Goal: Task Accomplishment & Management: Use online tool/utility

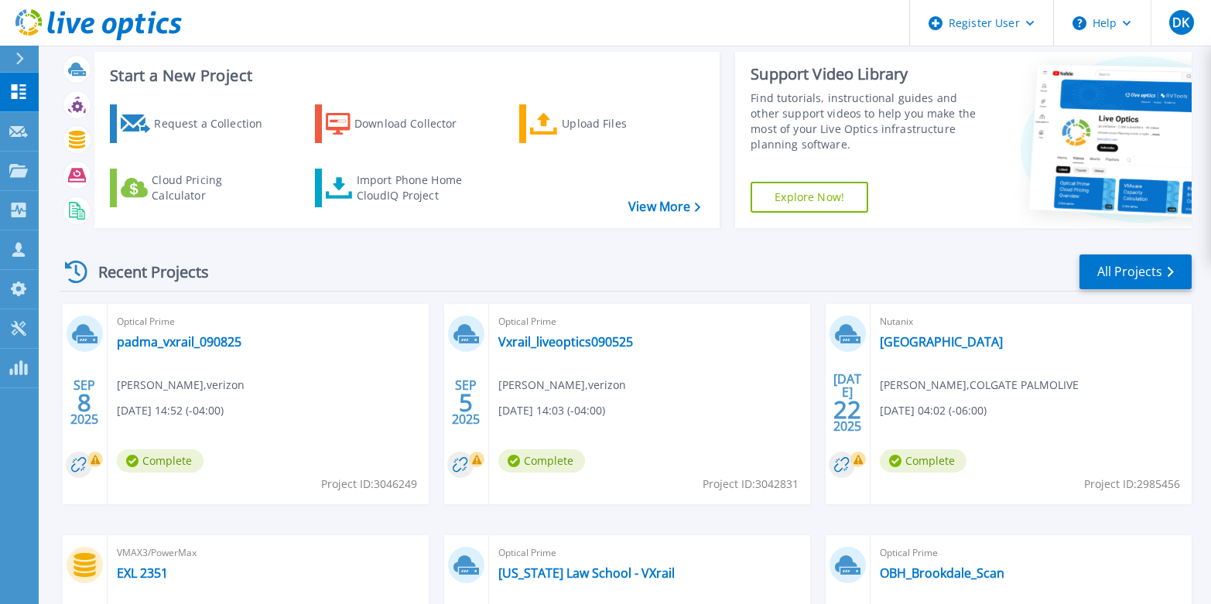
scroll to position [27, 0]
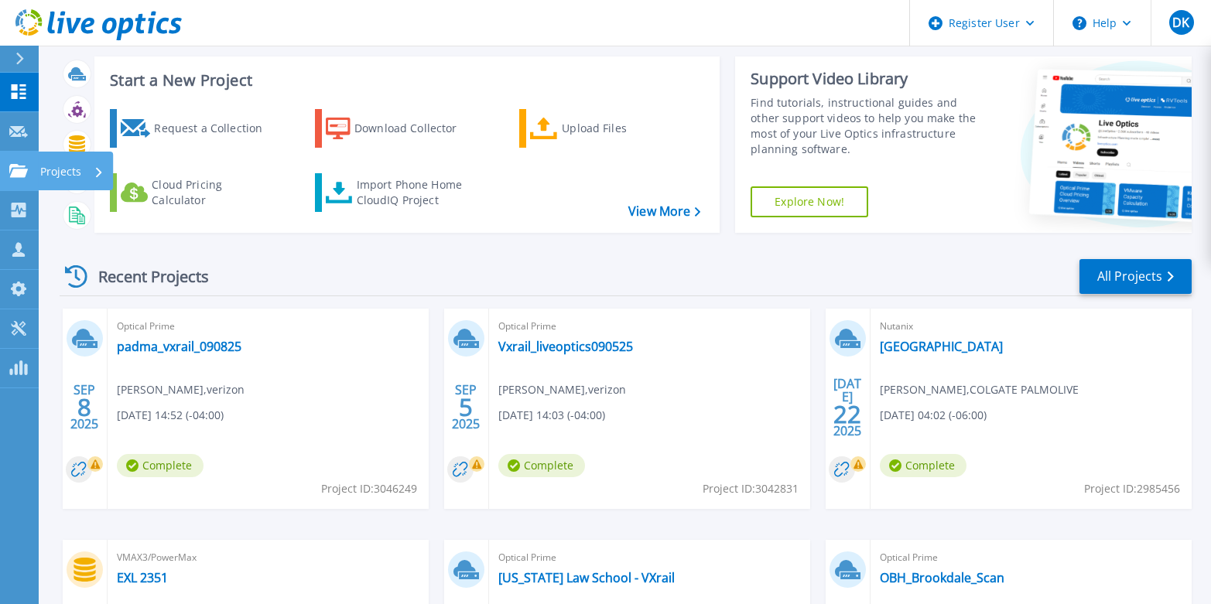
click at [17, 166] on icon at bounding box center [18, 170] width 19 height 13
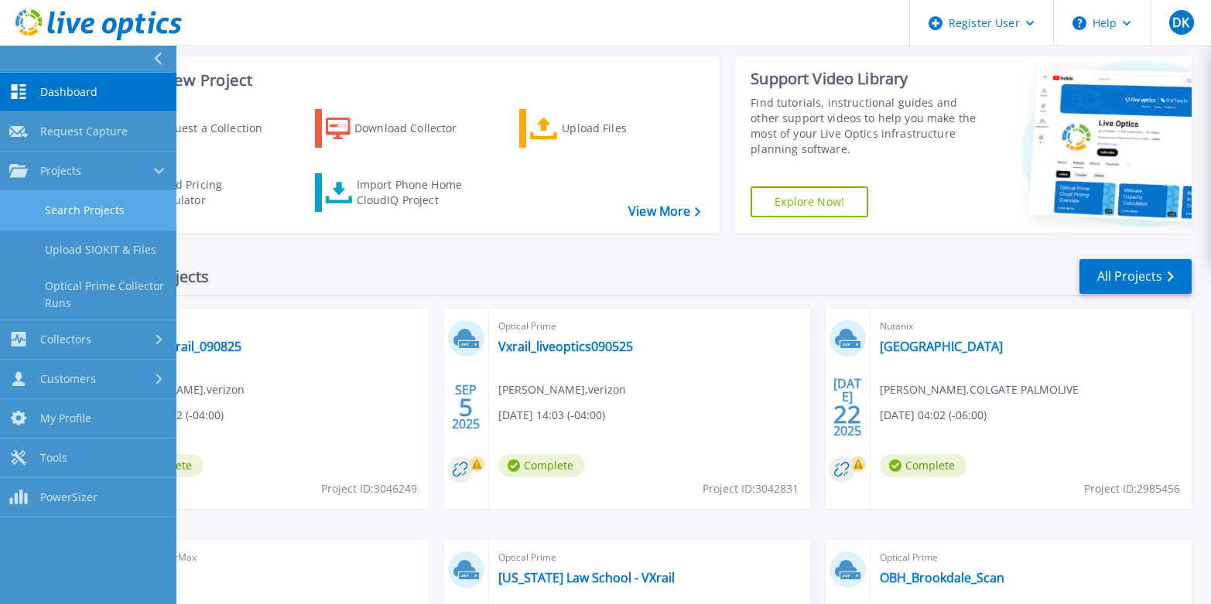
click at [60, 201] on link "Search Projects" at bounding box center [88, 210] width 176 height 39
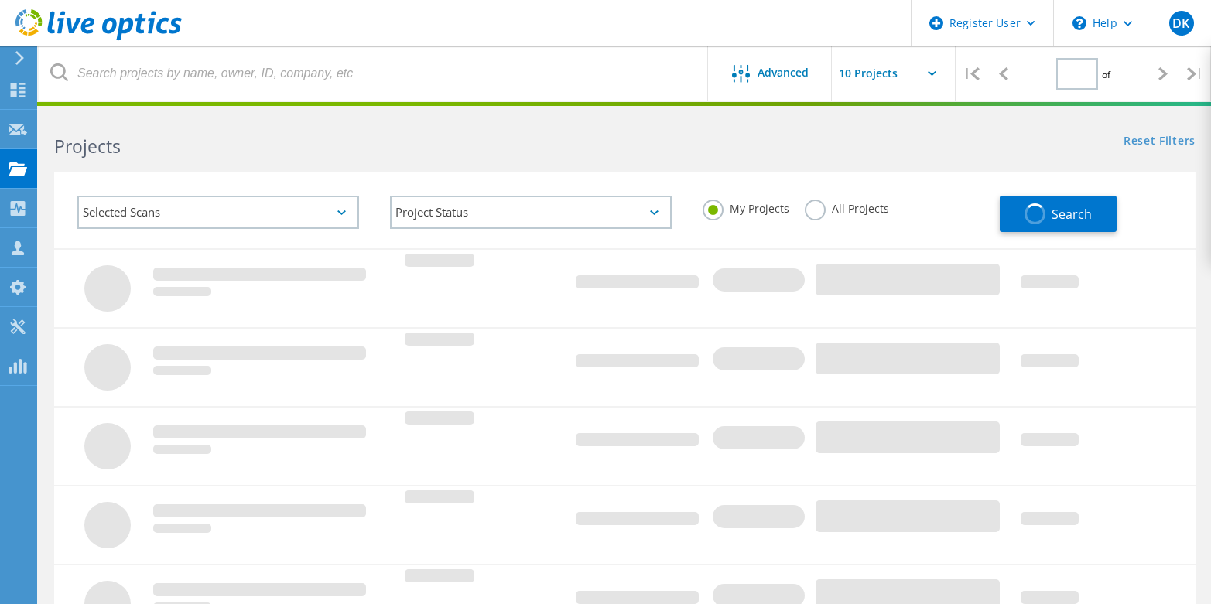
type input "1"
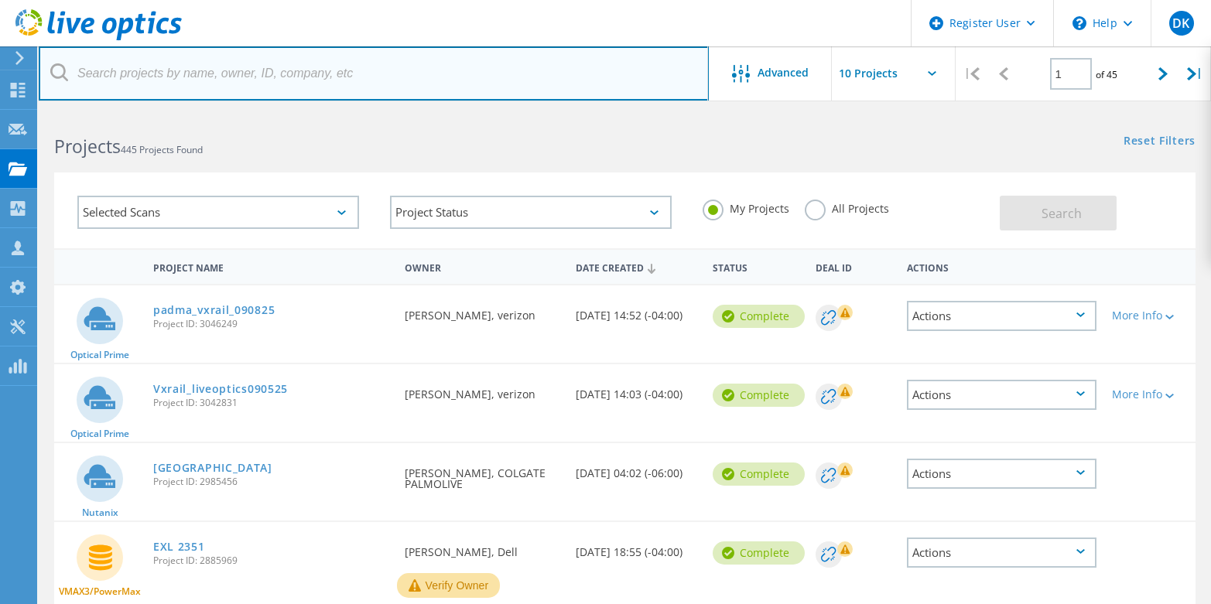
click at [201, 80] on input "text" at bounding box center [374, 73] width 670 height 54
paste input "fawzea@liveperson.com"
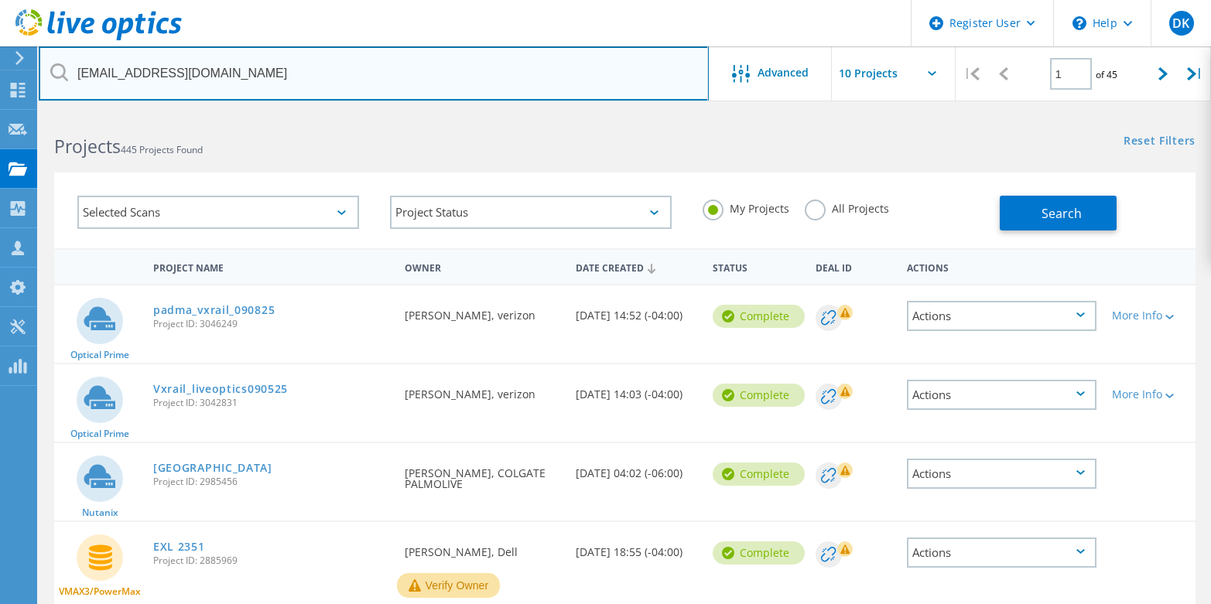
type input "fawzea@liveperson.com"
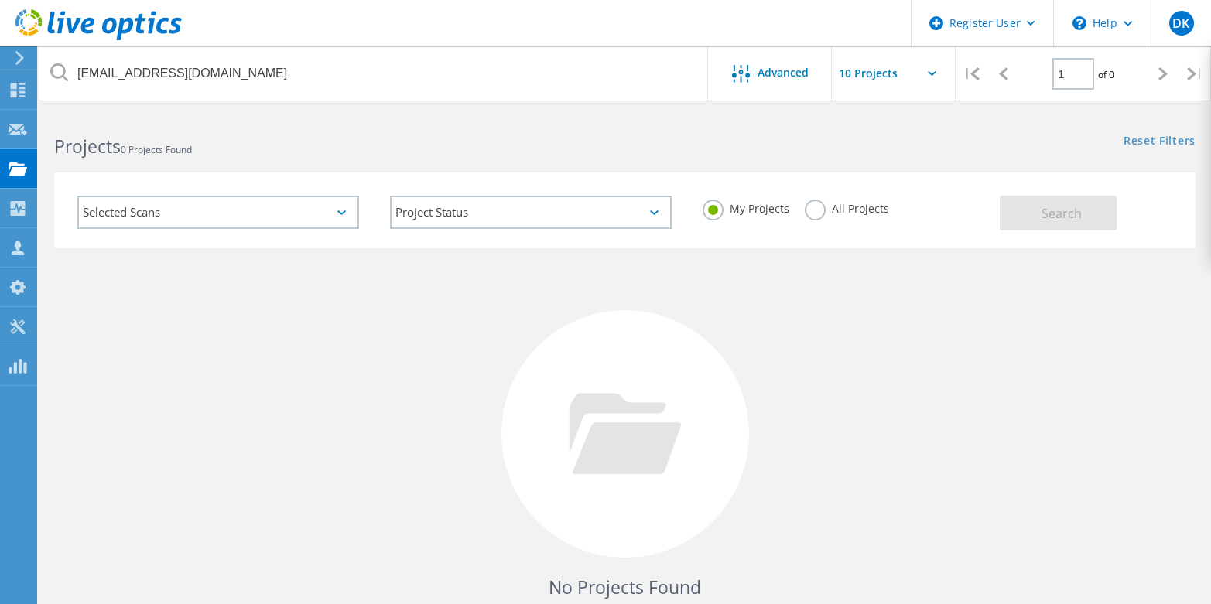
click at [817, 212] on label "All Projects" at bounding box center [846, 207] width 84 height 15
click at [0, 0] on input "All Projects" at bounding box center [0, 0] width 0 height 0
click at [1039, 205] on button "Search" at bounding box center [1057, 213] width 117 height 35
